Goal: Navigation & Orientation: Find specific page/section

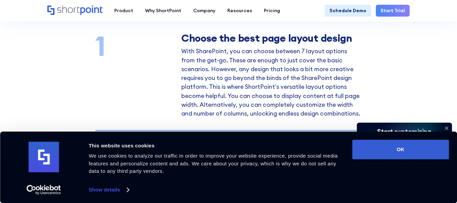
scroll to position [501, 0]
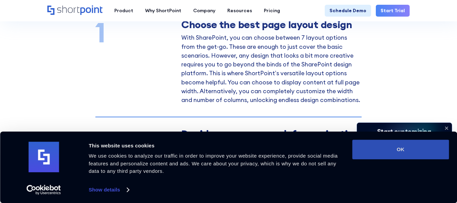
click at [395, 151] on button "OK" at bounding box center [400, 149] width 97 height 20
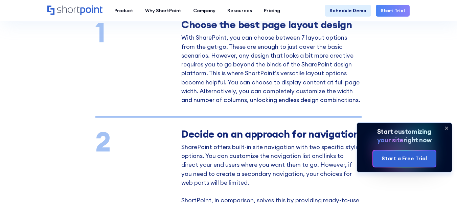
scroll to position [0, 0]
click at [447, 129] on icon at bounding box center [446, 128] width 3 height 3
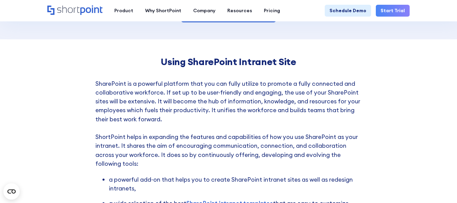
scroll to position [1963, 0]
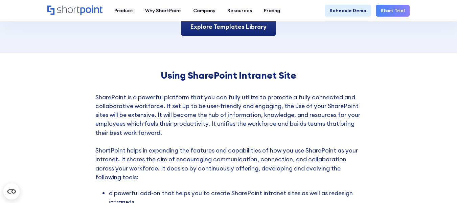
click at [244, 36] on link "Explore Templates Library" at bounding box center [228, 27] width 95 height 18
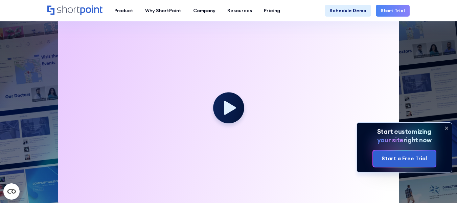
click at [446, 126] on icon at bounding box center [446, 127] width 11 height 11
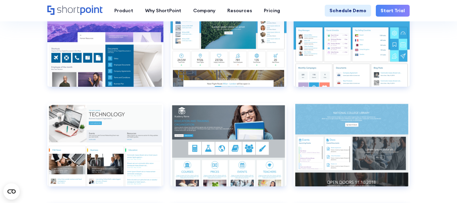
scroll to position [2217, 0]
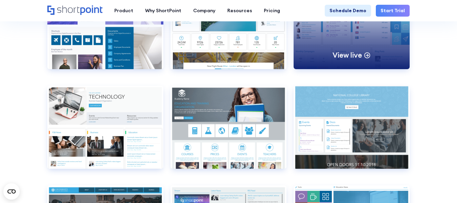
click at [358, 36] on div "View live" at bounding box center [352, 27] width 116 height 83
